Goal: Transaction & Acquisition: Purchase product/service

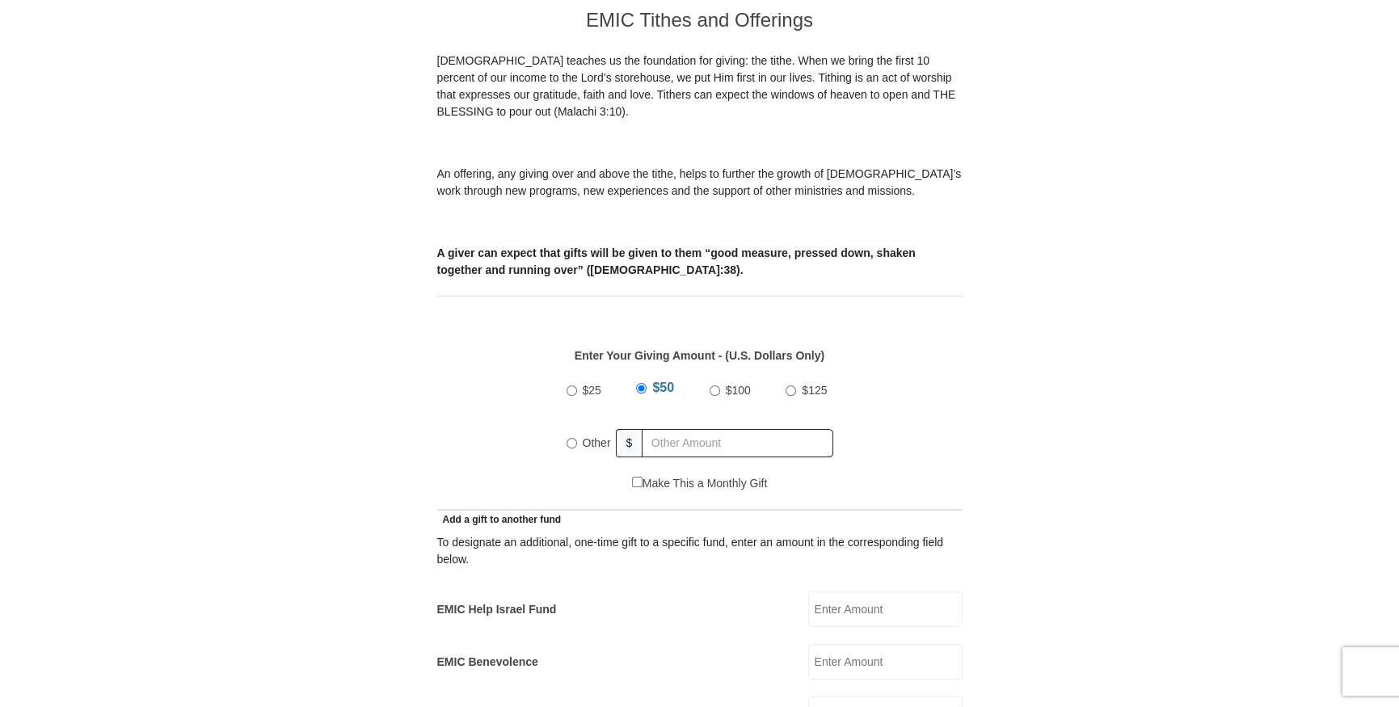
scroll to position [538, 0]
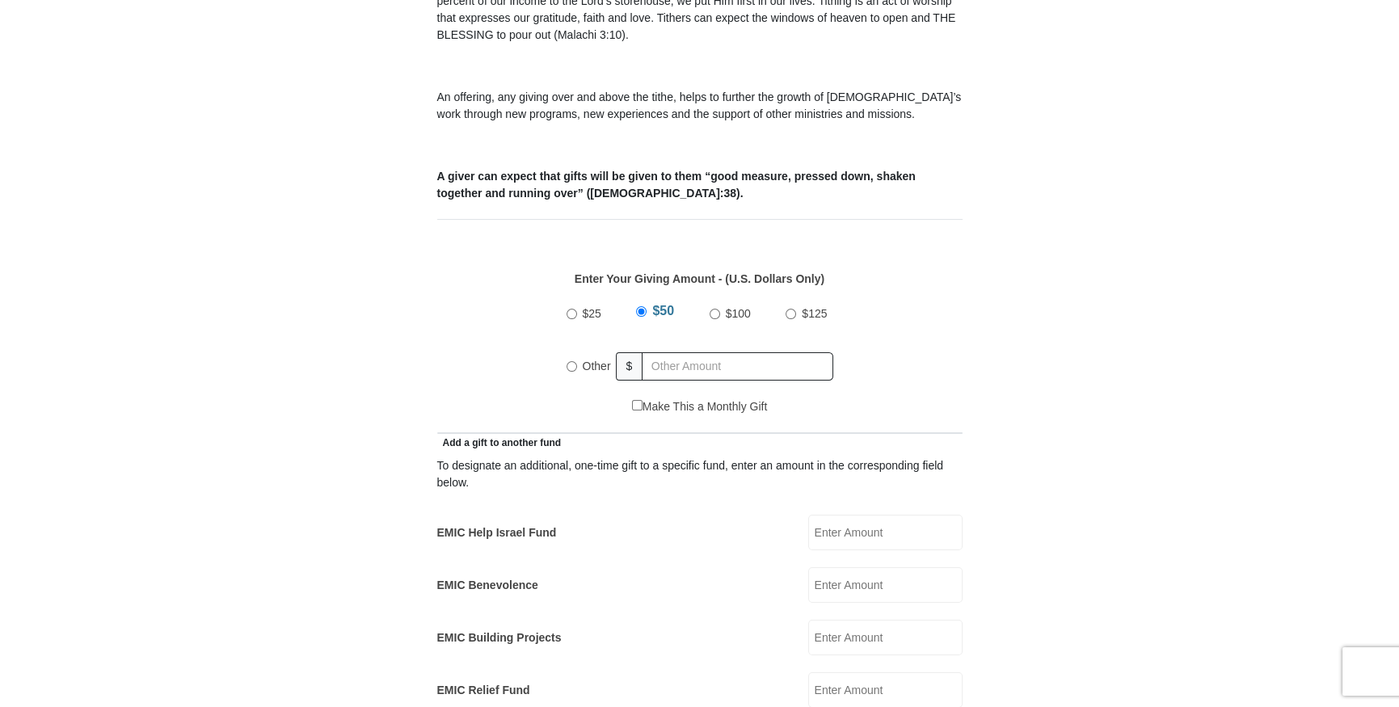
click at [574, 361] on input "Other" at bounding box center [571, 366] width 11 height 11
radio input "true"
click at [691, 353] on input "text" at bounding box center [740, 366] width 185 height 28
type input "440.00"
click at [387, 438] on form "Eagle Mountain International Church Online Giving Because of gifts like yours, …" at bounding box center [699, 708] width 921 height 2363
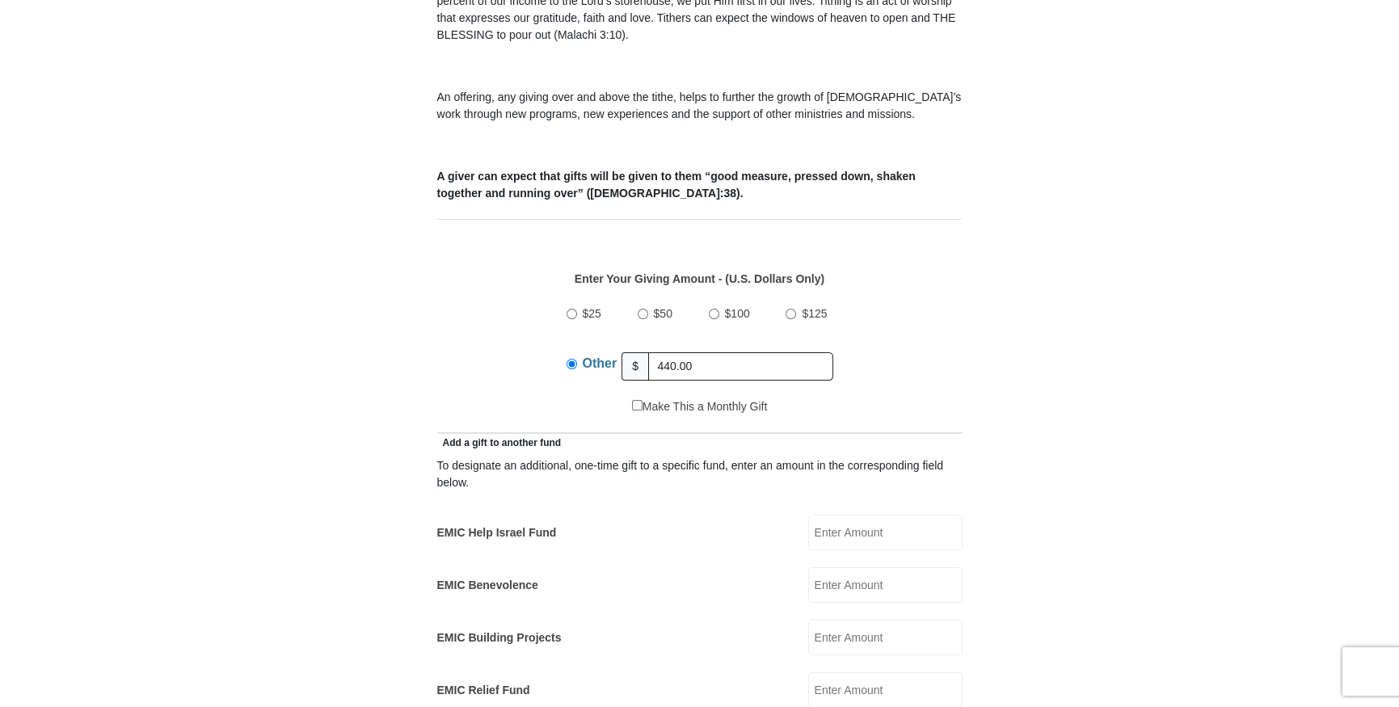
click at [832, 516] on input "EMIC Help Israel Fund" at bounding box center [885, 533] width 154 height 36
type input "50"
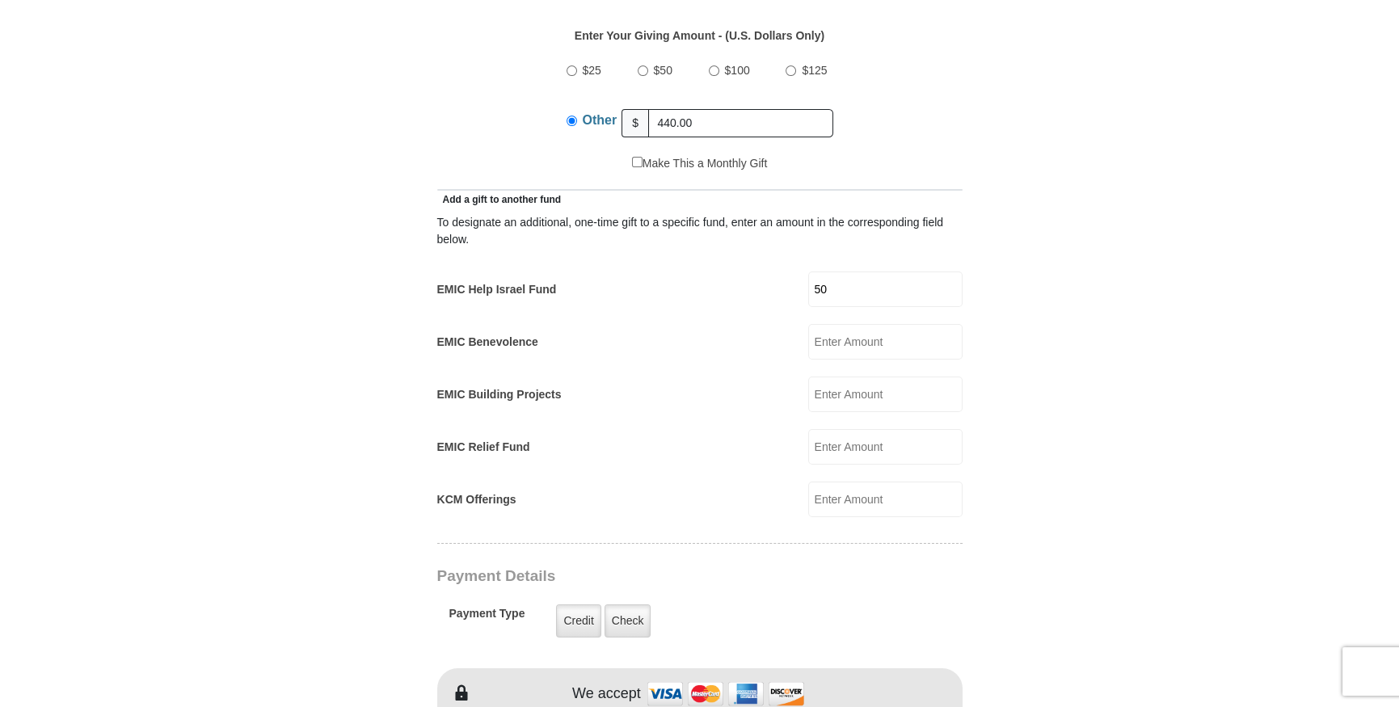
scroll to position [881, 0]
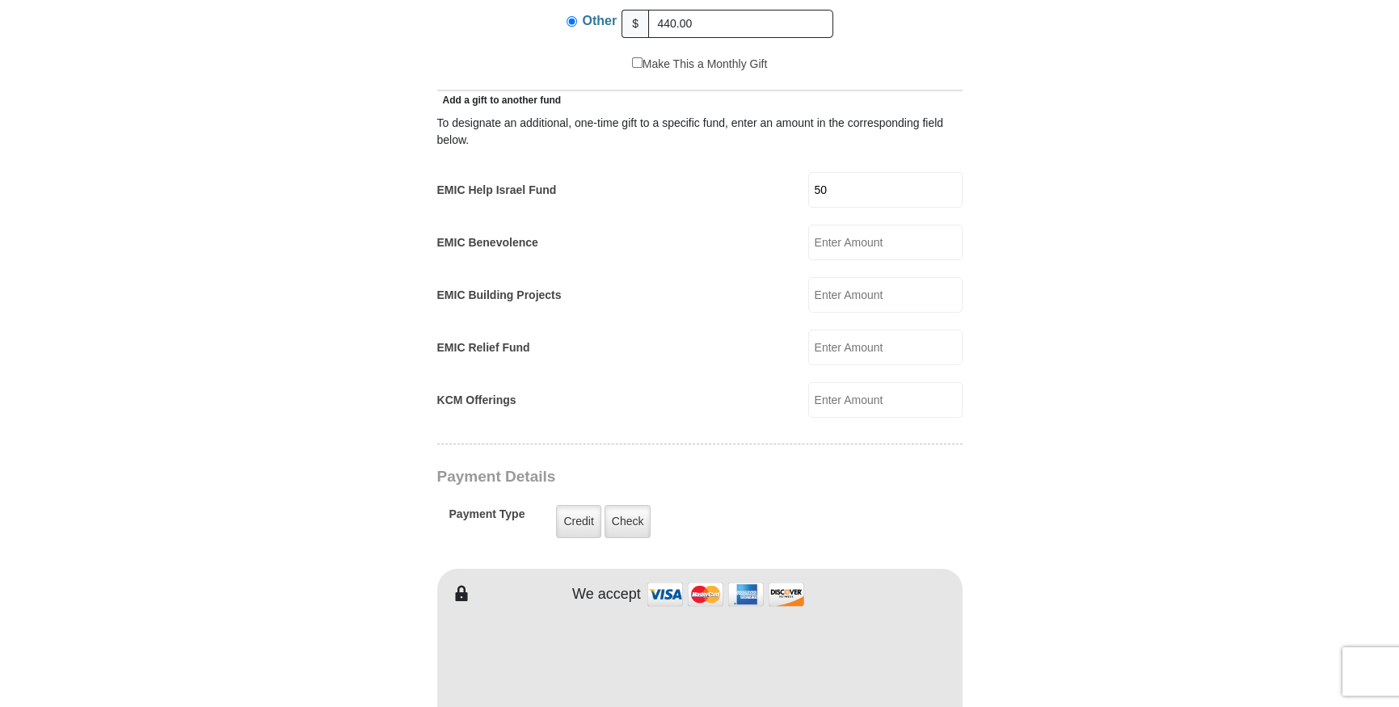
click at [848, 382] on input "KCM Offerings" at bounding box center [885, 400] width 154 height 36
type input "25"
click at [234, 465] on body "Eagle Mountain International Church Online Giving Because of gifts like yours, …" at bounding box center [699, 612] width 1399 height 2986
click at [614, 505] on label "Check" at bounding box center [627, 521] width 47 height 33
click at [0, 0] on input "Check" at bounding box center [0, 0] width 0 height 0
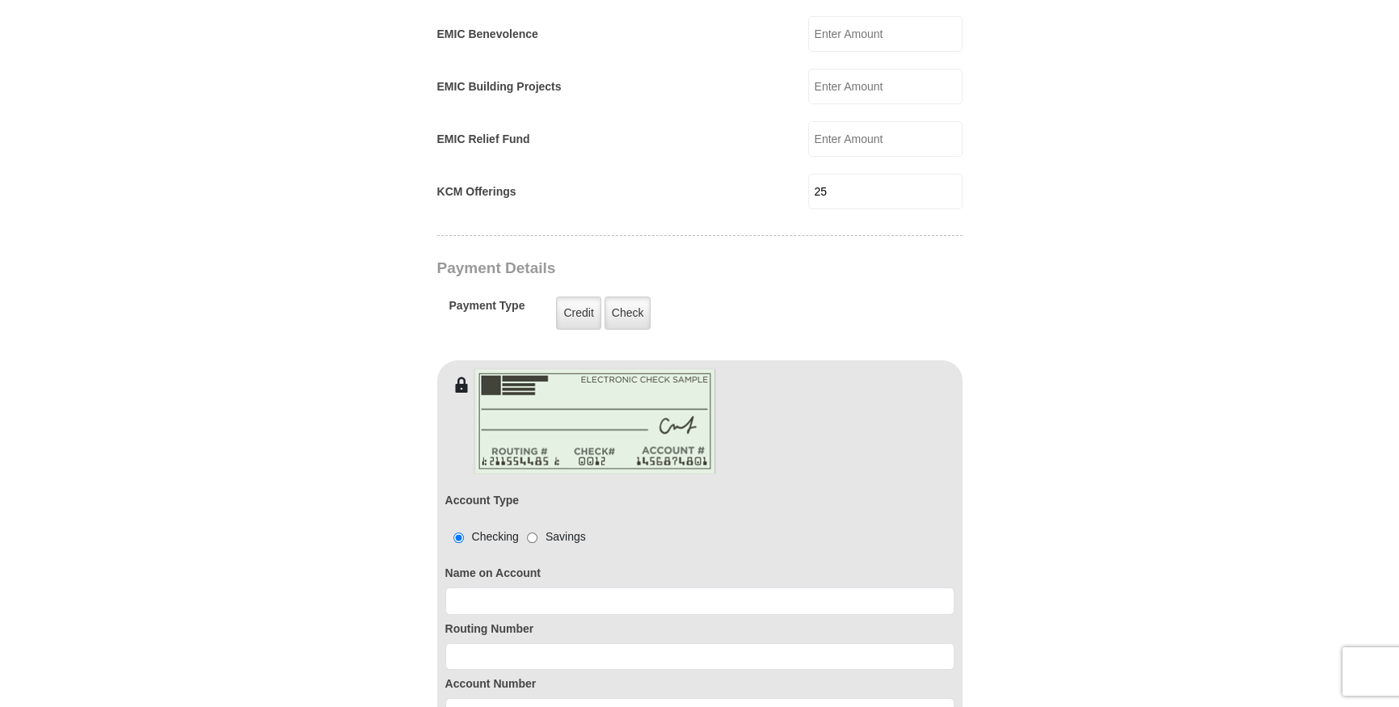
scroll to position [1101, 0]
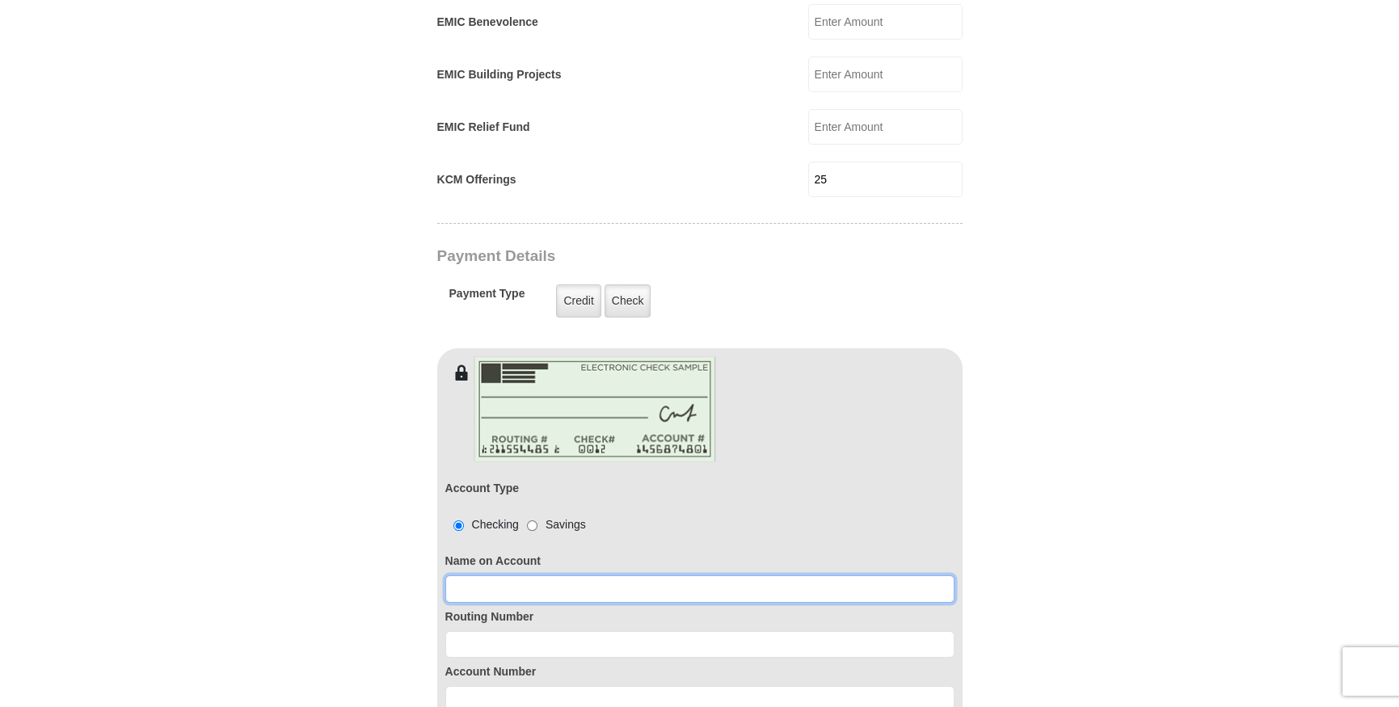
click at [500, 575] on input at bounding box center [699, 588] width 509 height 27
type input "311981614"
drag, startPoint x: 524, startPoint y: 570, endPoint x: 426, endPoint y: 562, distance: 98.9
click at [426, 562] on form "Eagle Mountain International Church Online Giving Because of gifts like yours, …" at bounding box center [699, 273] width 921 height 2620
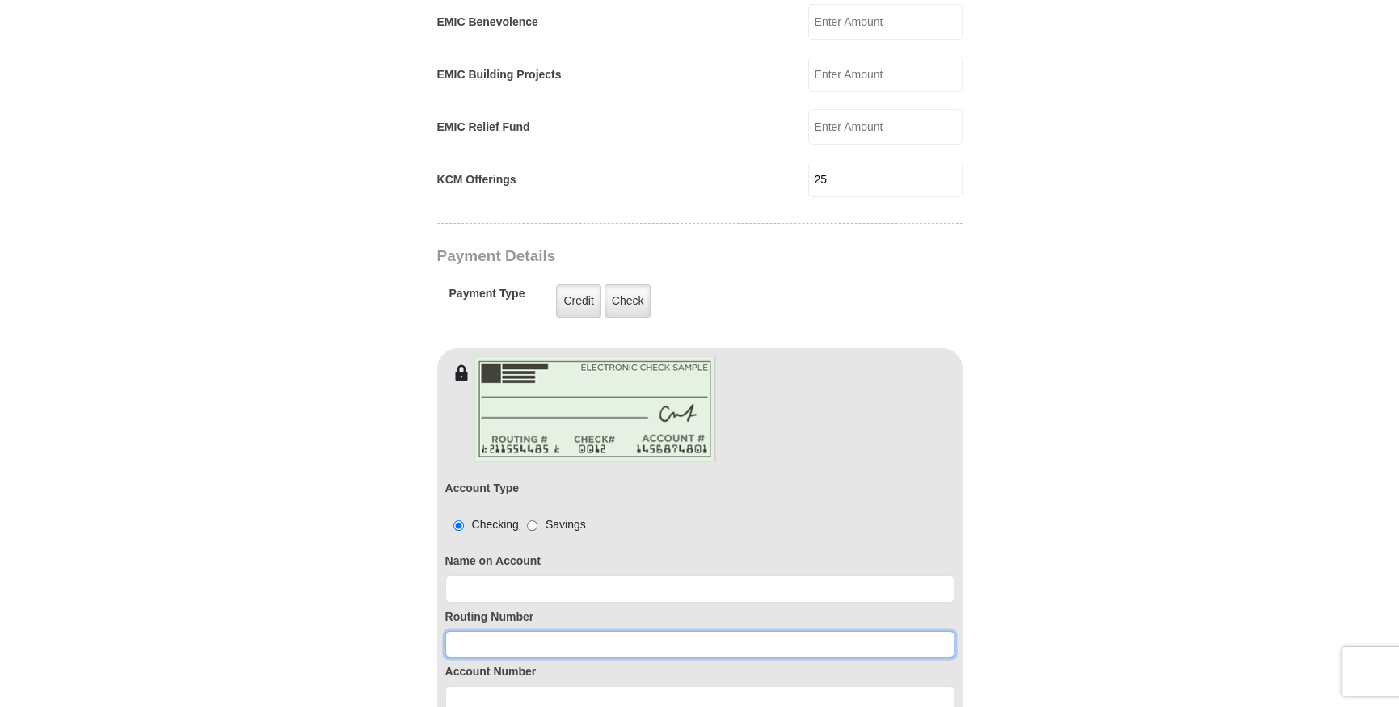
click at [504, 631] on input at bounding box center [699, 644] width 509 height 27
paste input "311981614"
type input "311981614"
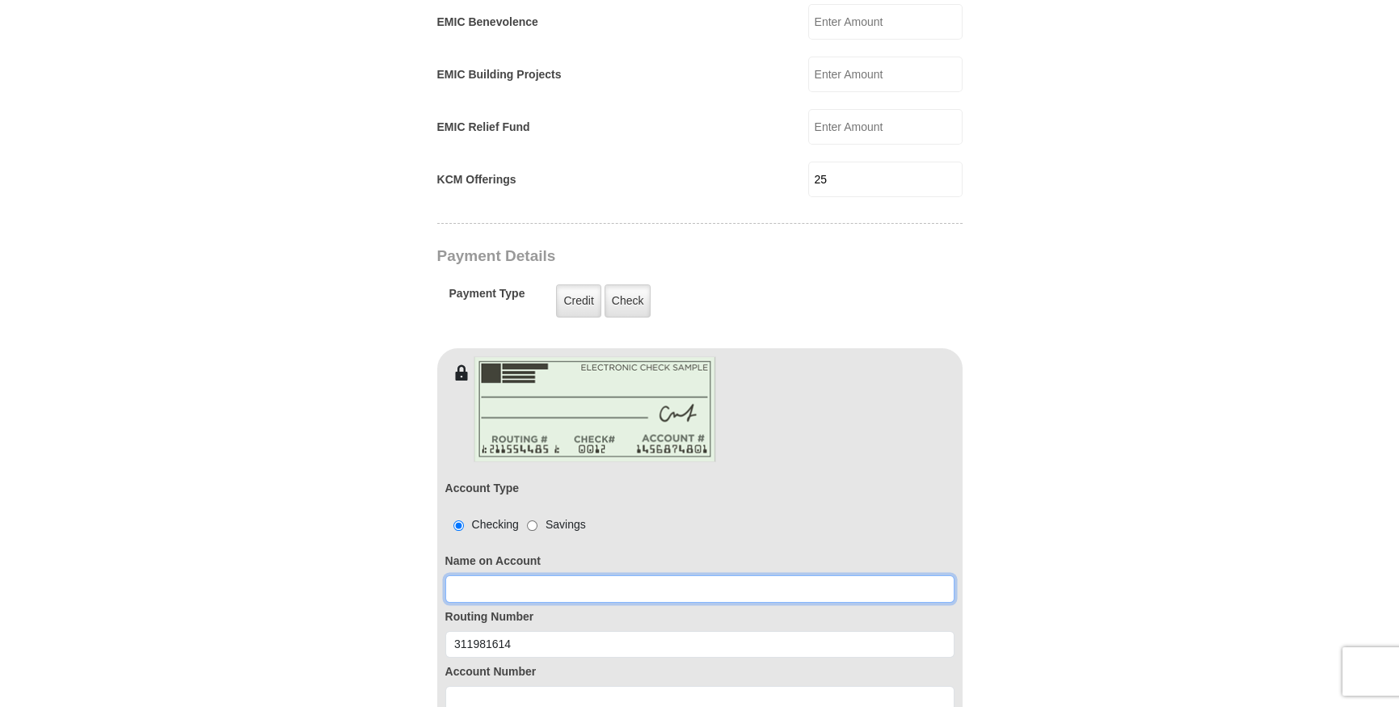
click at [503, 575] on input at bounding box center [699, 588] width 509 height 27
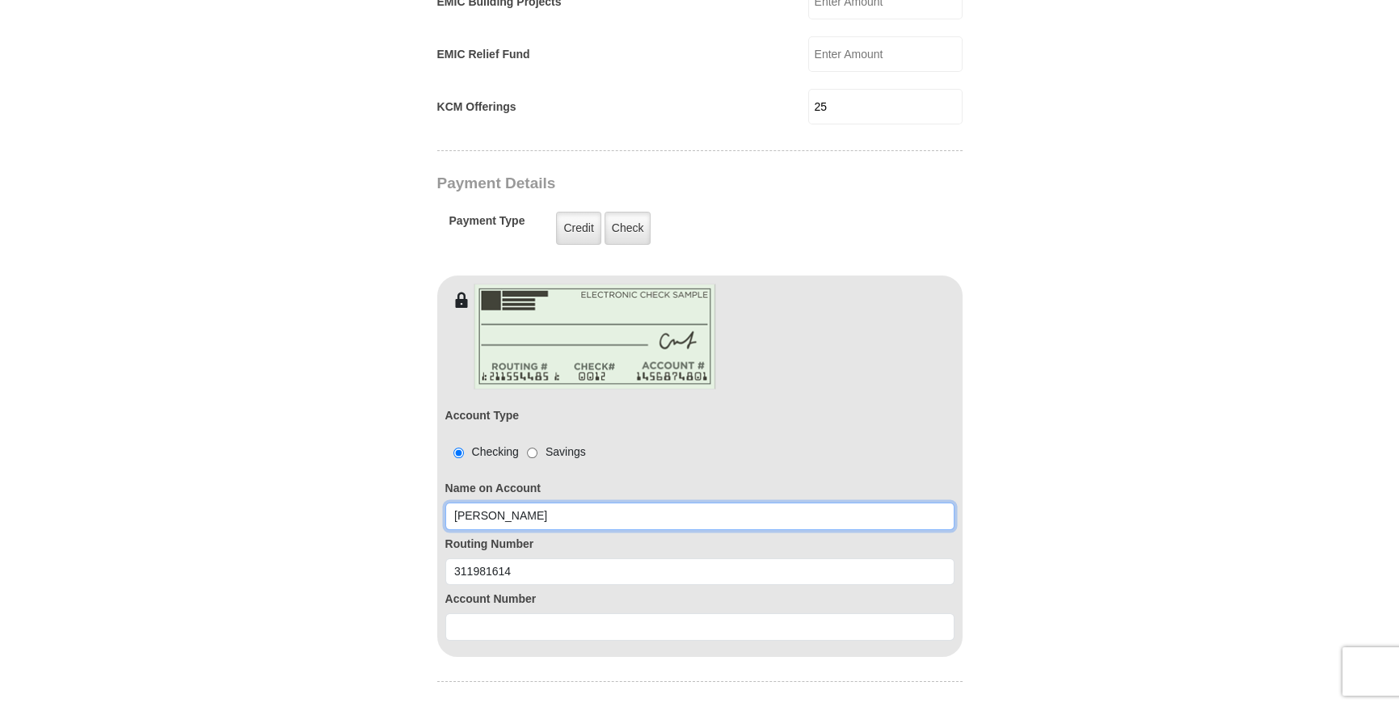
scroll to position [1199, 0]
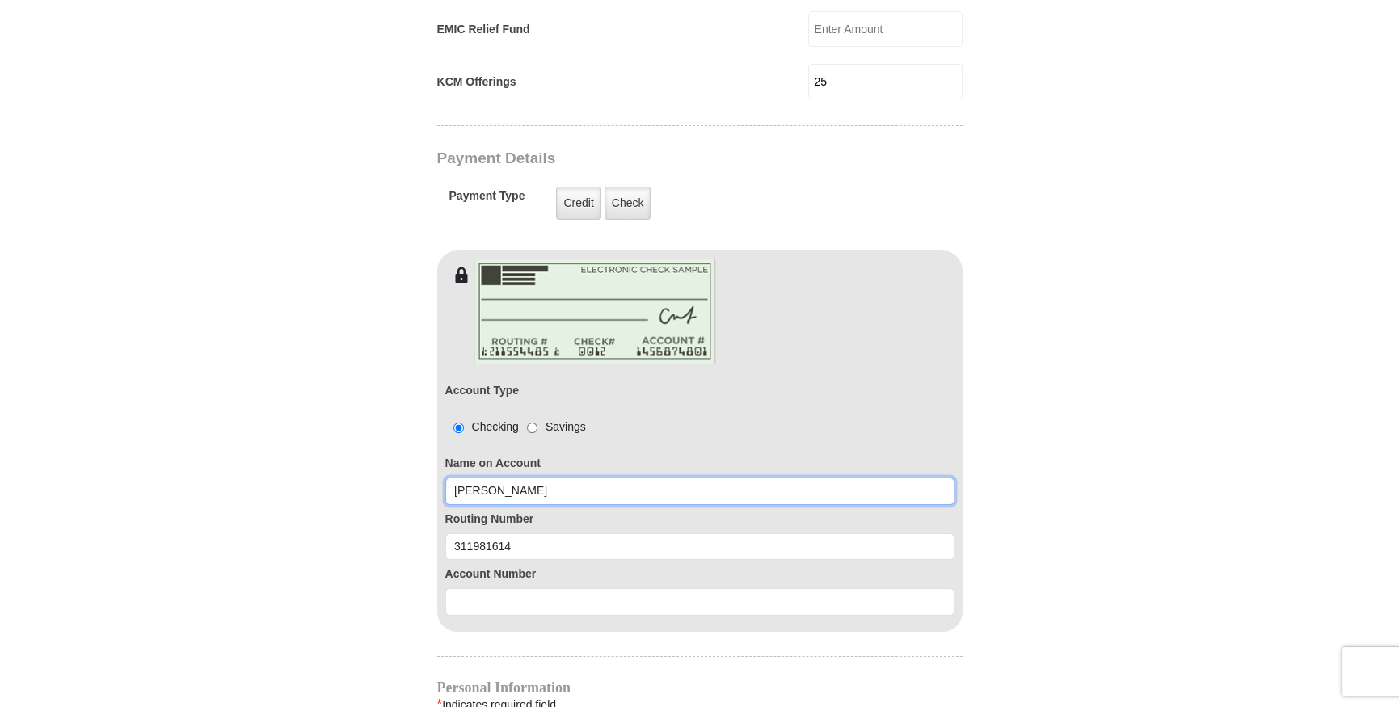
type input "BARBARA A GREEN"
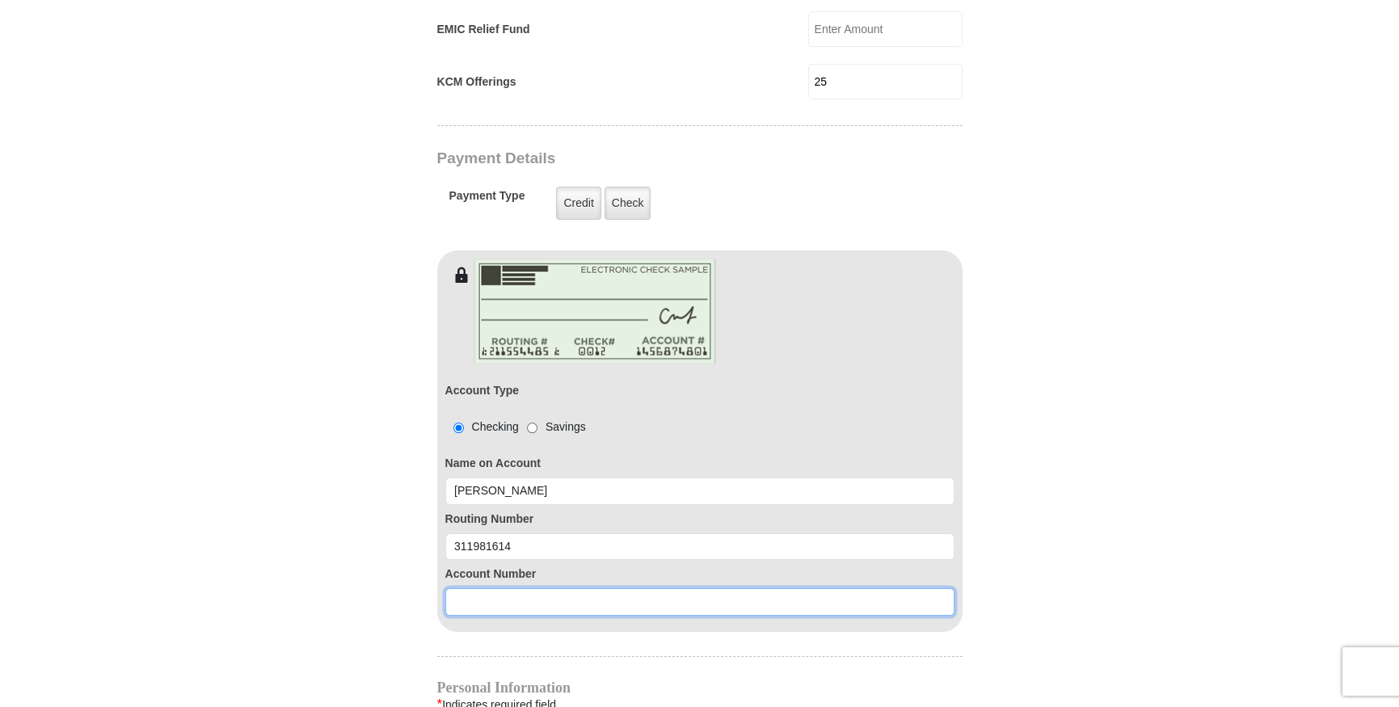
click at [457, 588] on input at bounding box center [699, 601] width 509 height 27
type input "0960130110"
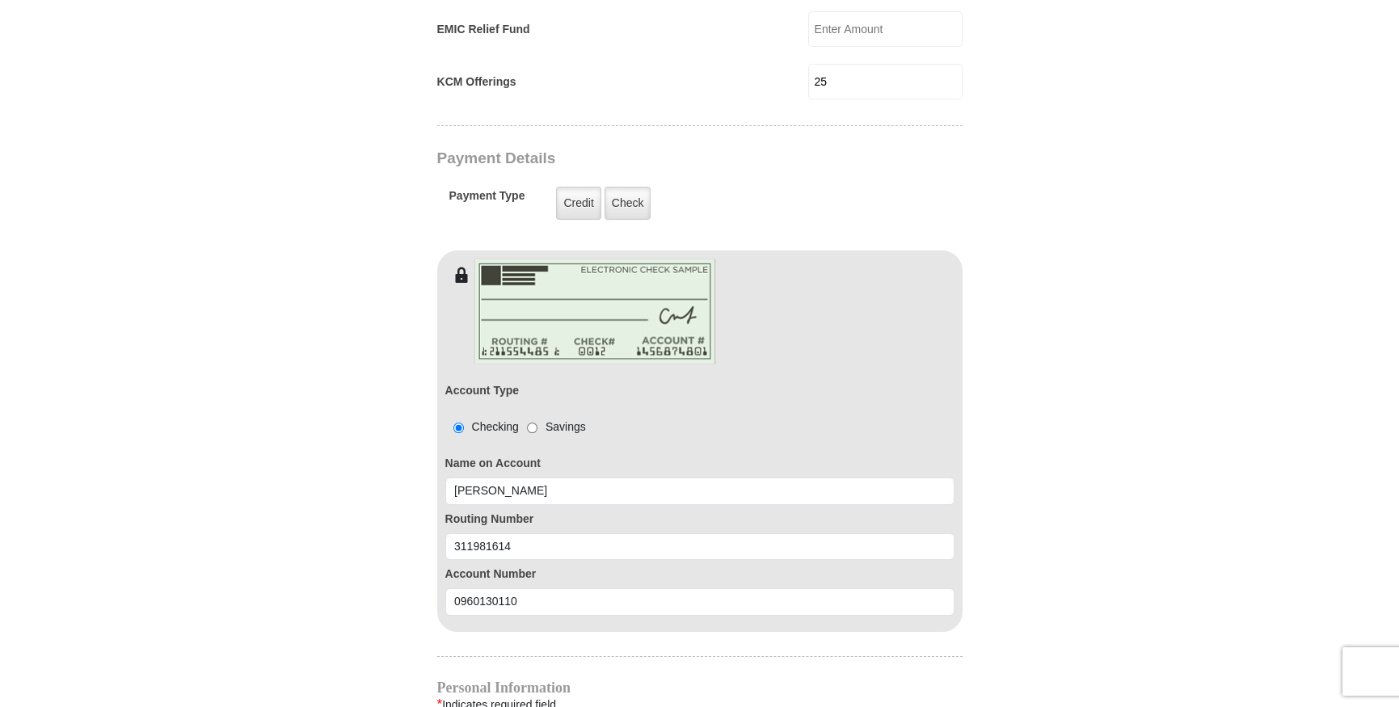
click at [398, 588] on form "Eagle Mountain International Church Online Giving Because of gifts like yours, …" at bounding box center [699, 176] width 921 height 2620
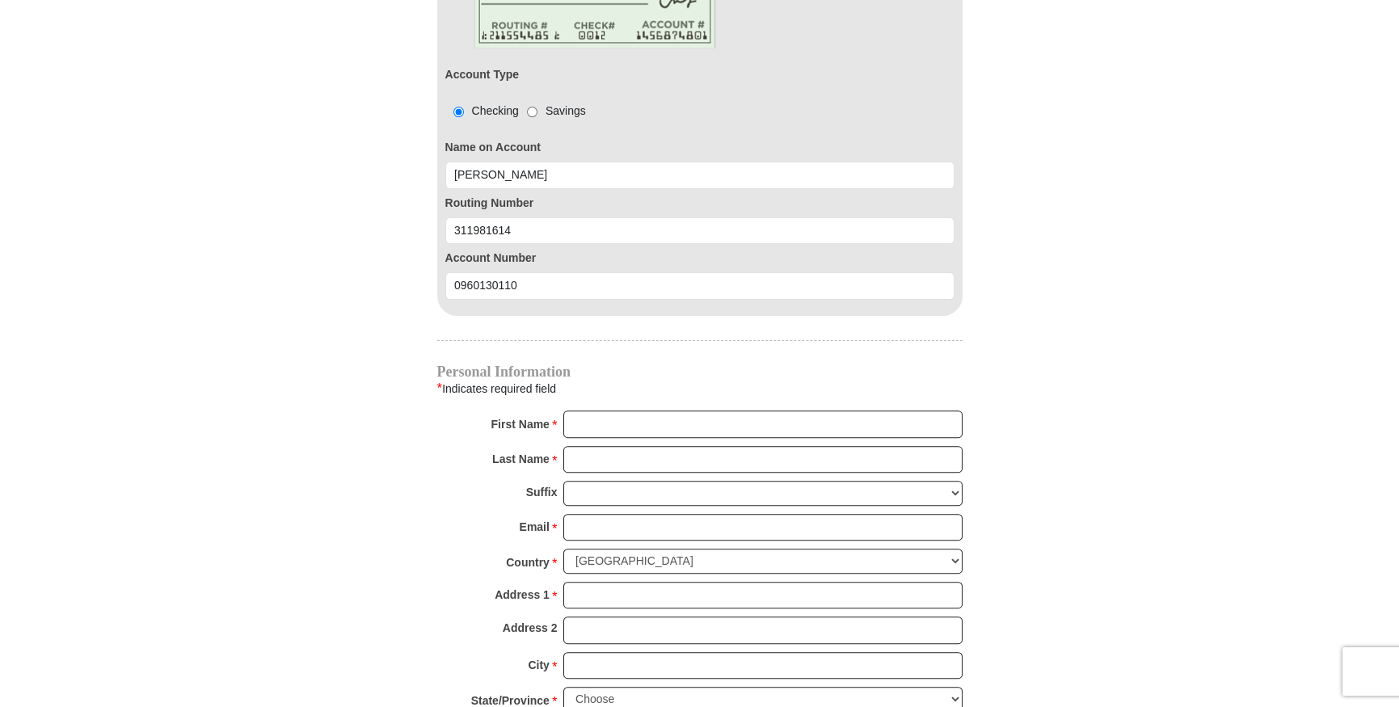
scroll to position [1518, 0]
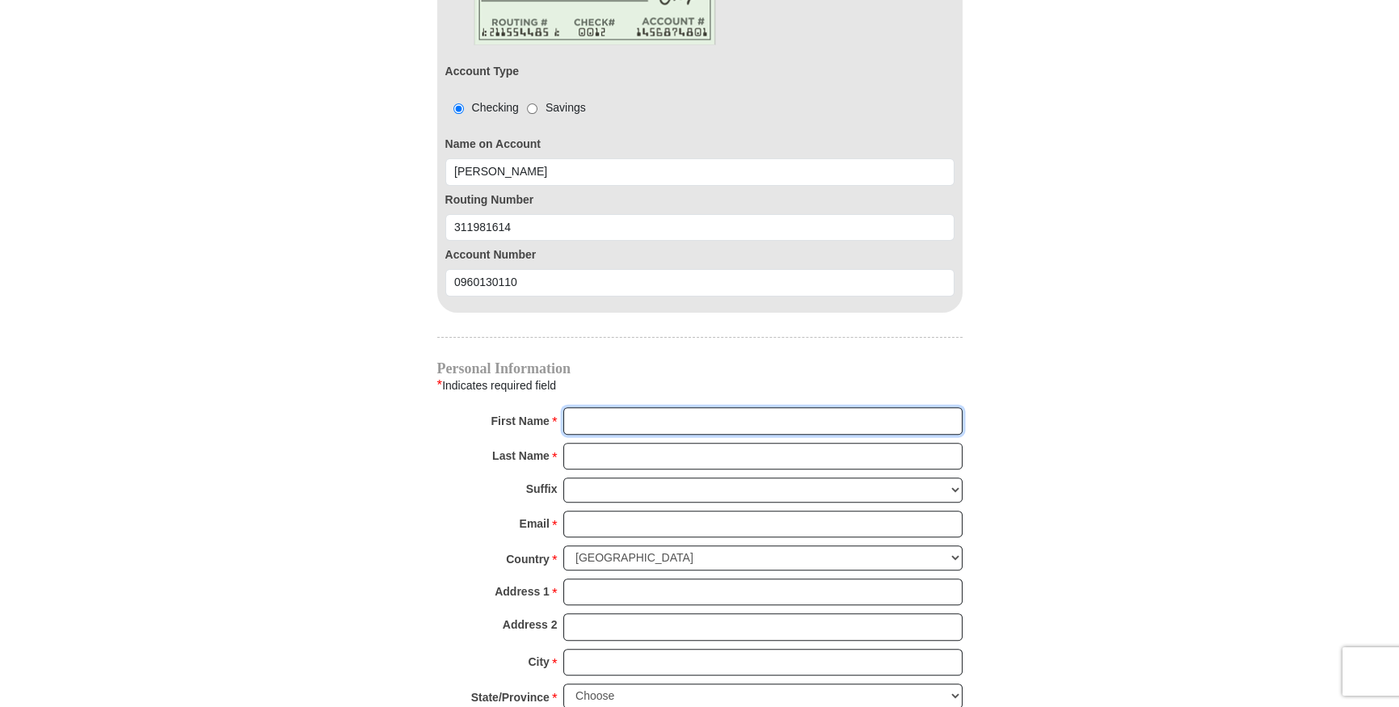
click at [590, 407] on input "First Name *" at bounding box center [762, 420] width 399 height 27
type input "BARBARA"
type input "GREEN"
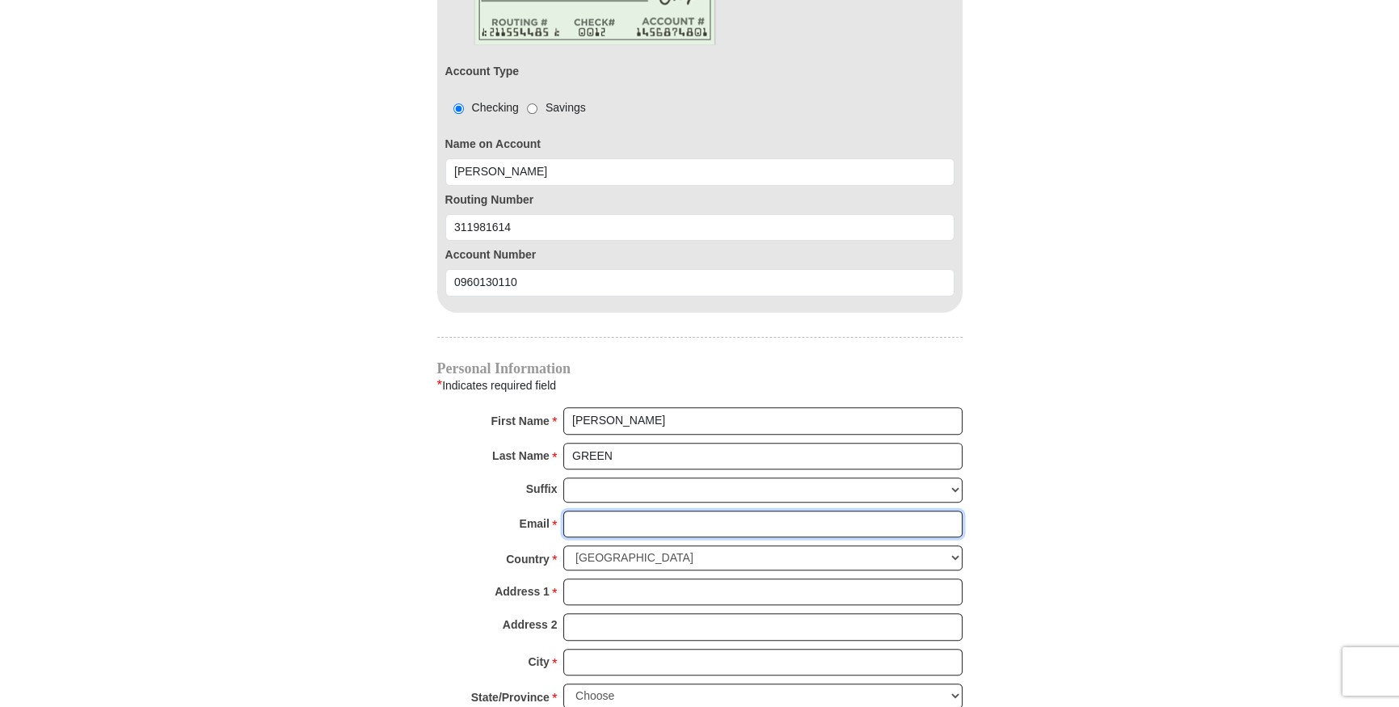
type input "bagreen@sbcglobal.net"
type input "2355 JENSON COURT"
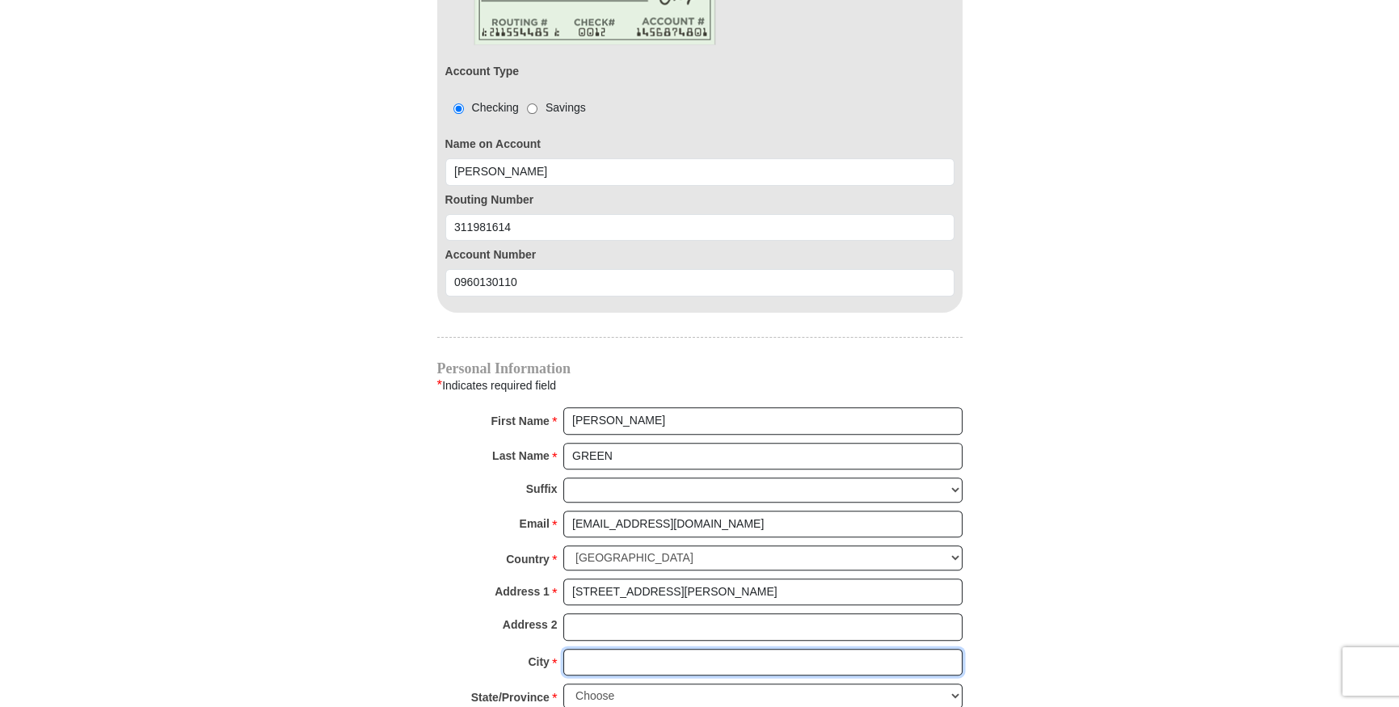
type input "fort worth tx"
select select "TX"
type input "76112"
type input "8177297849"
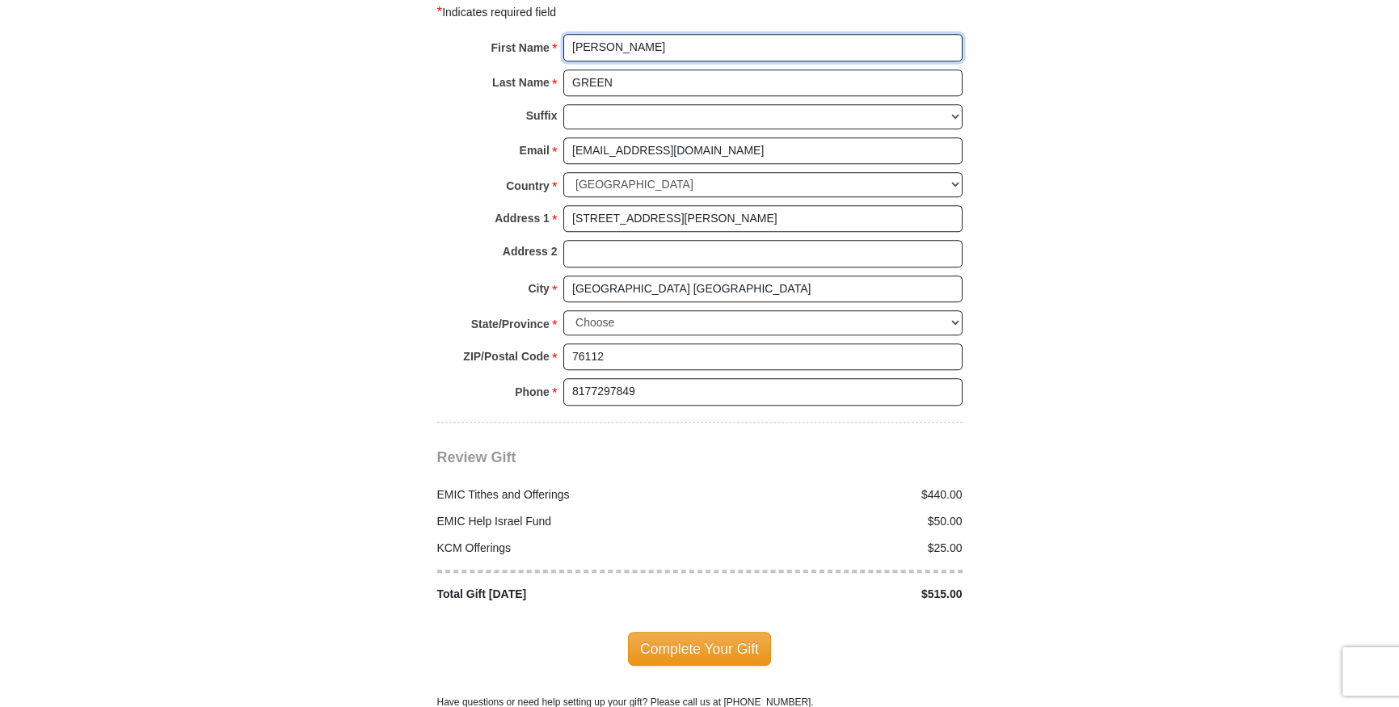
scroll to position [1934, 0]
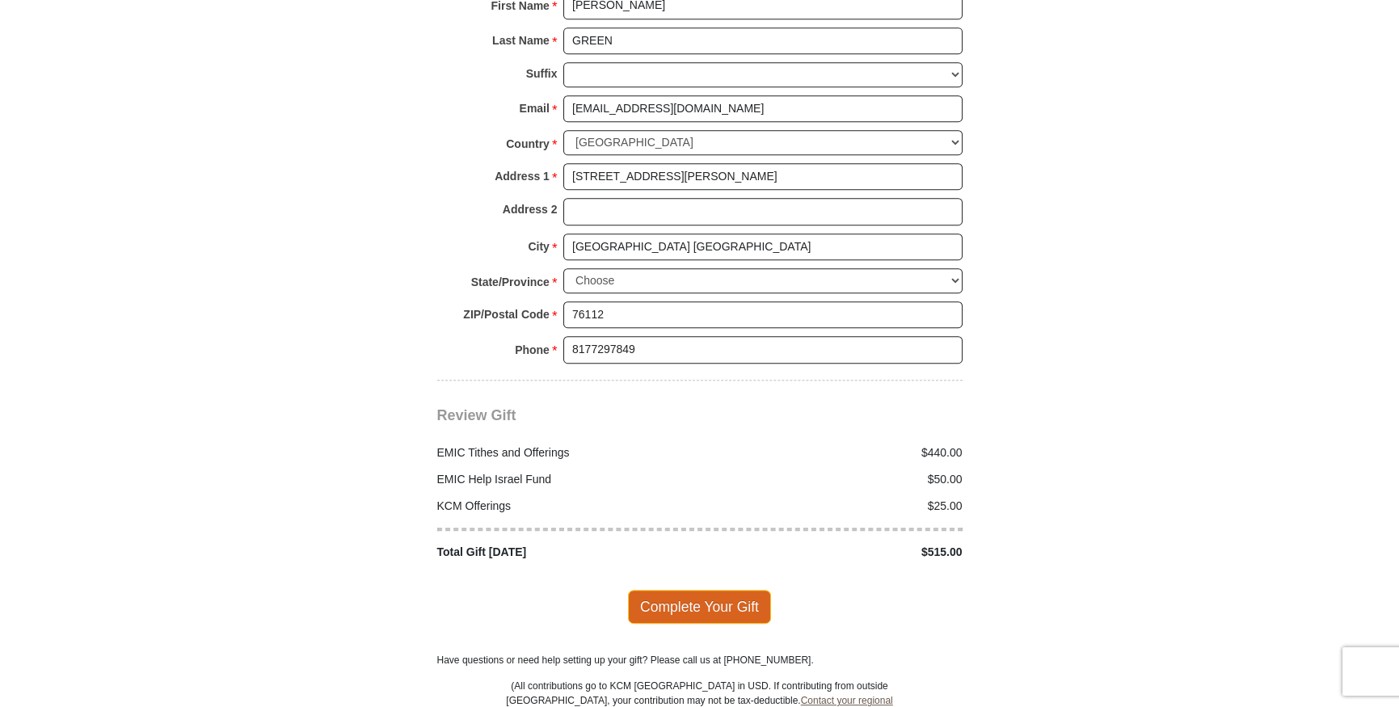
click at [696, 590] on span "Complete Your Gift" at bounding box center [699, 607] width 143 height 34
